Goal: Information Seeking & Learning: Find specific fact

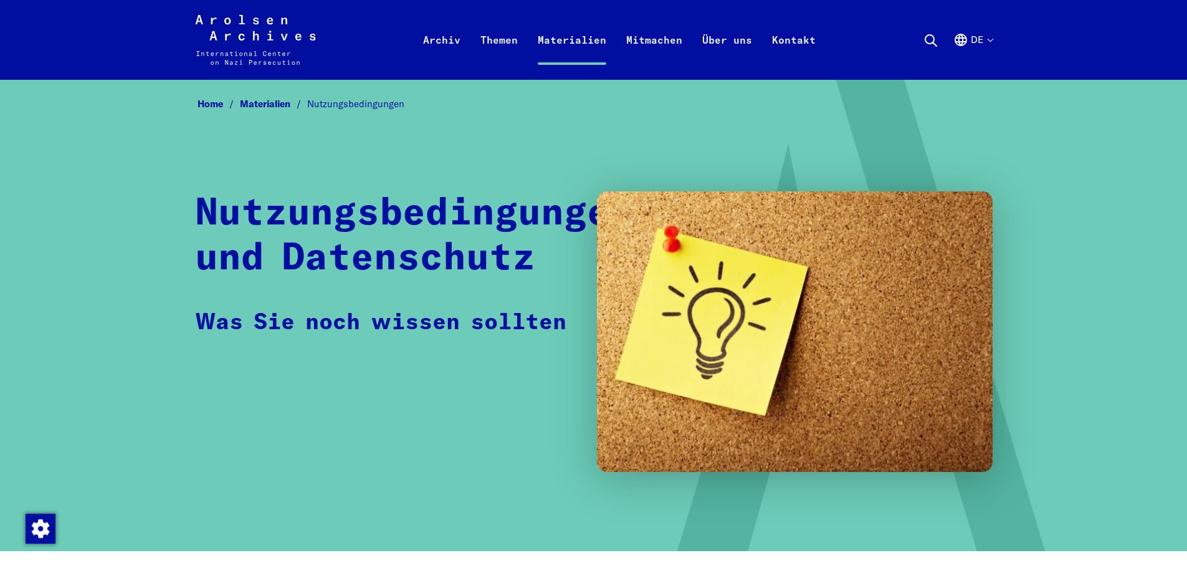
click at [969, 44] on button "de" at bounding box center [972, 54] width 39 height 45
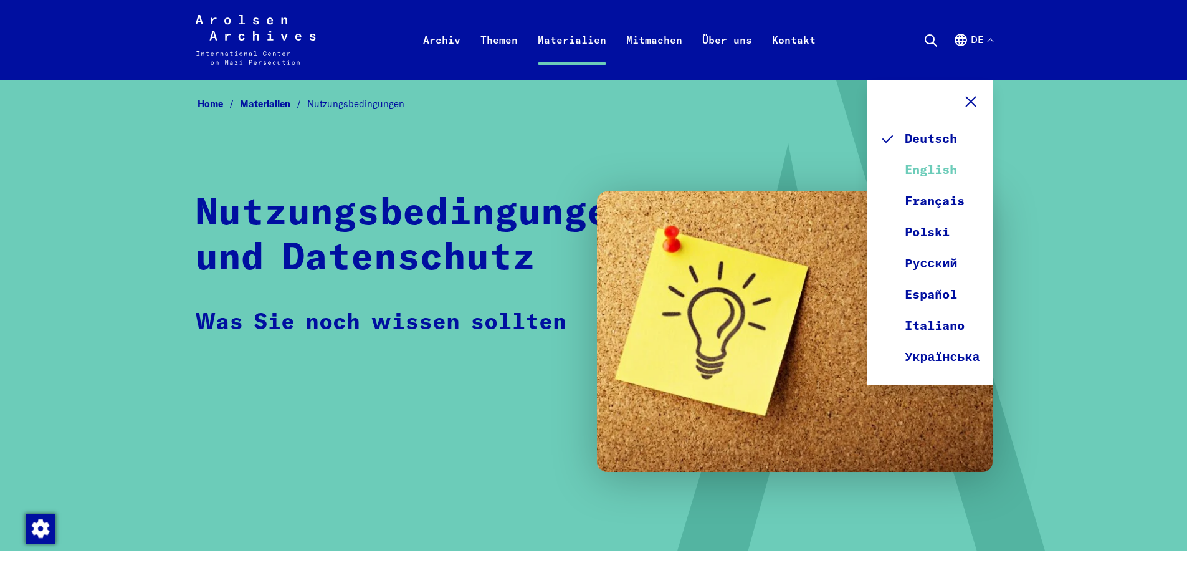
click at [950, 167] on link "English" at bounding box center [930, 170] width 100 height 31
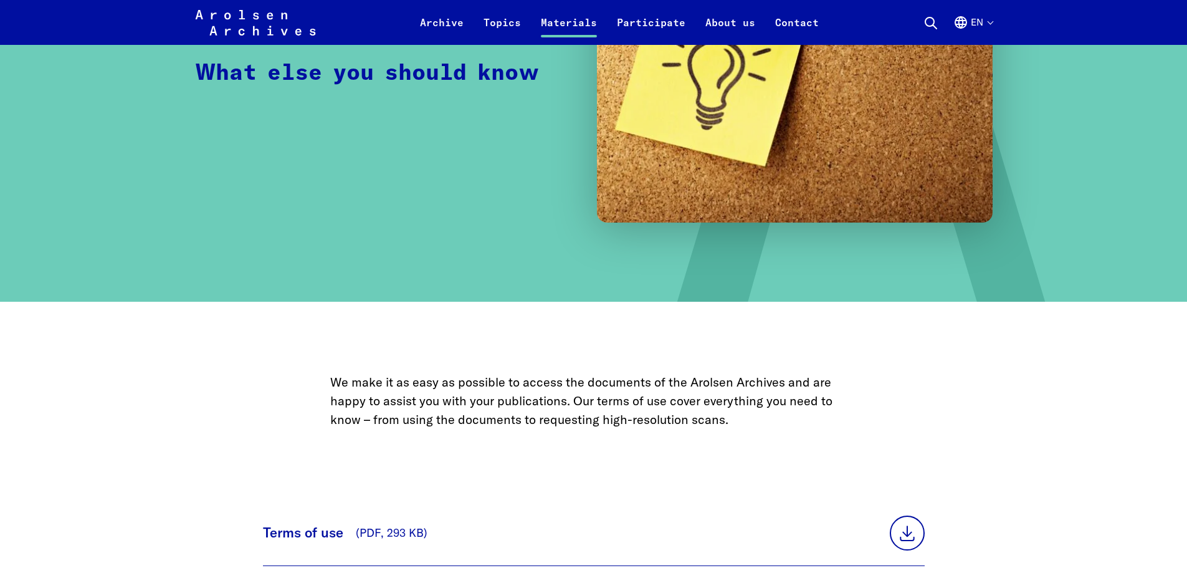
scroll to position [436, 0]
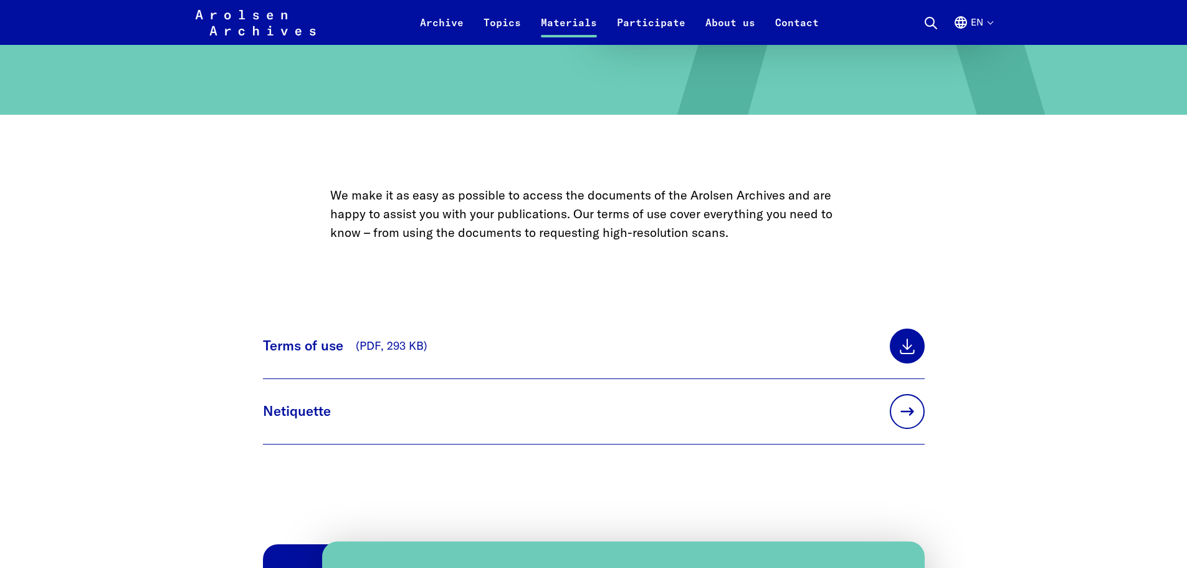
click at [908, 346] on link at bounding box center [907, 345] width 35 height 35
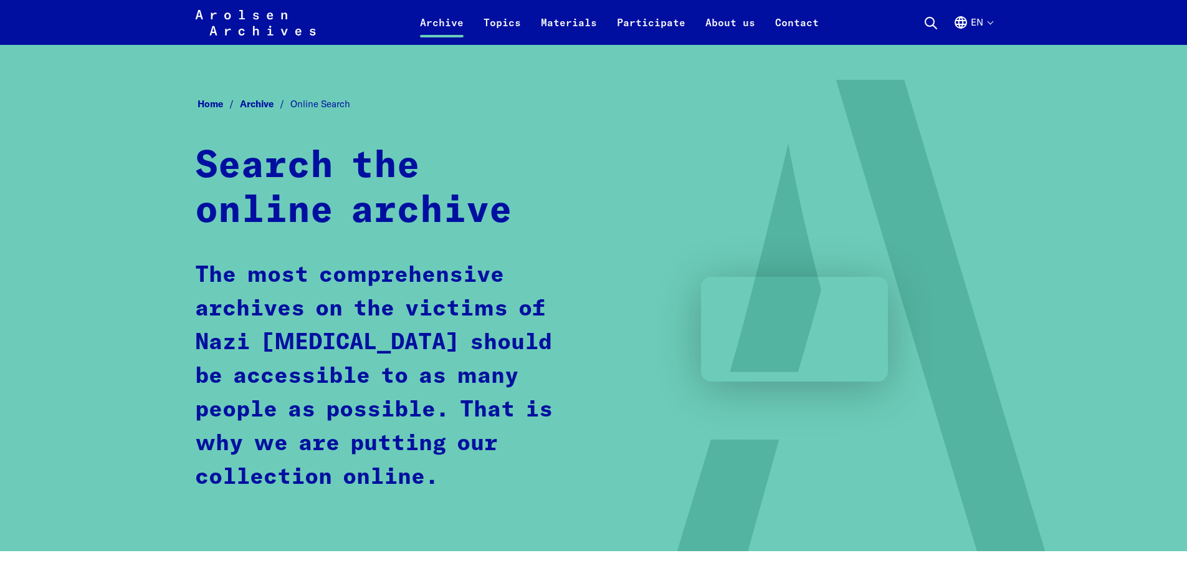
scroll to position [623, 0]
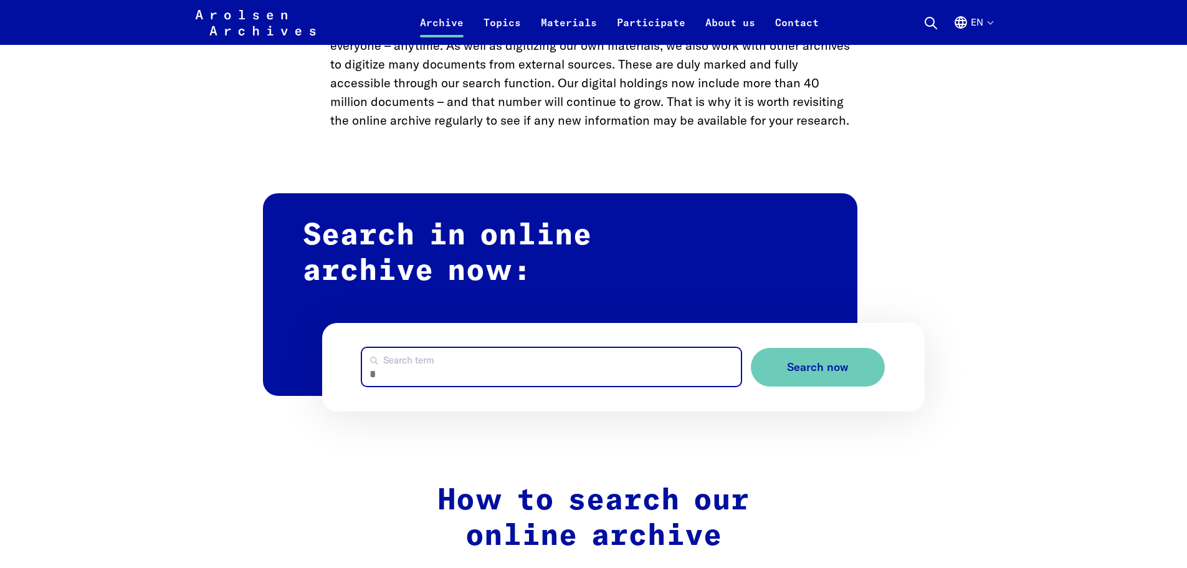
click at [506, 364] on input "Search term" at bounding box center [551, 367] width 379 height 38
type input "**********"
click at [751, 348] on button "Search now" at bounding box center [818, 367] width 134 height 39
